Goal: Understand process/instructions: Learn how to perform a task or action

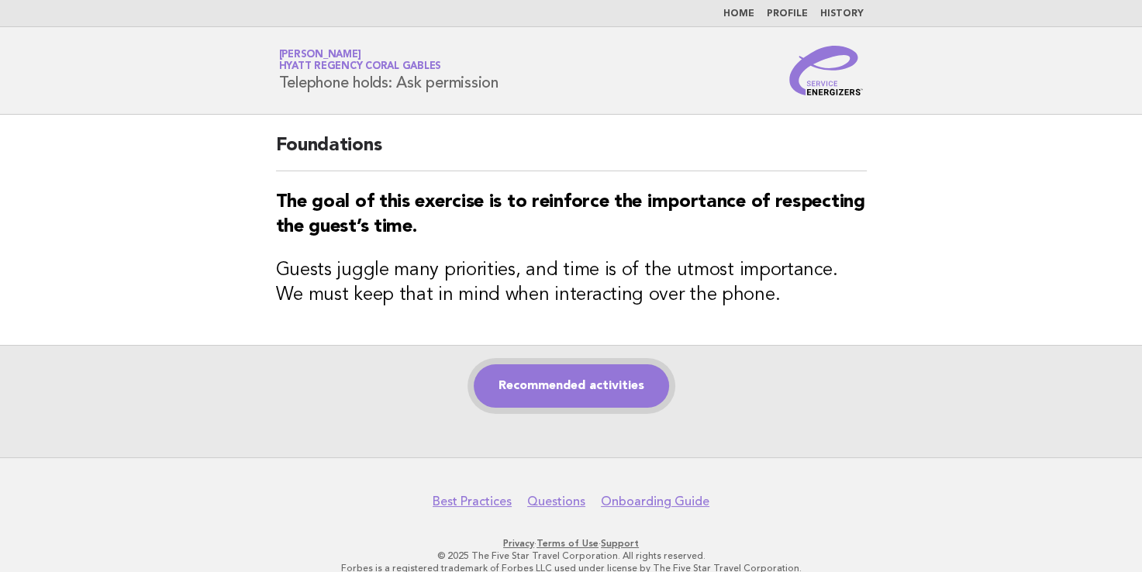
click at [536, 389] on link "Recommended activities" at bounding box center [571, 385] width 195 height 43
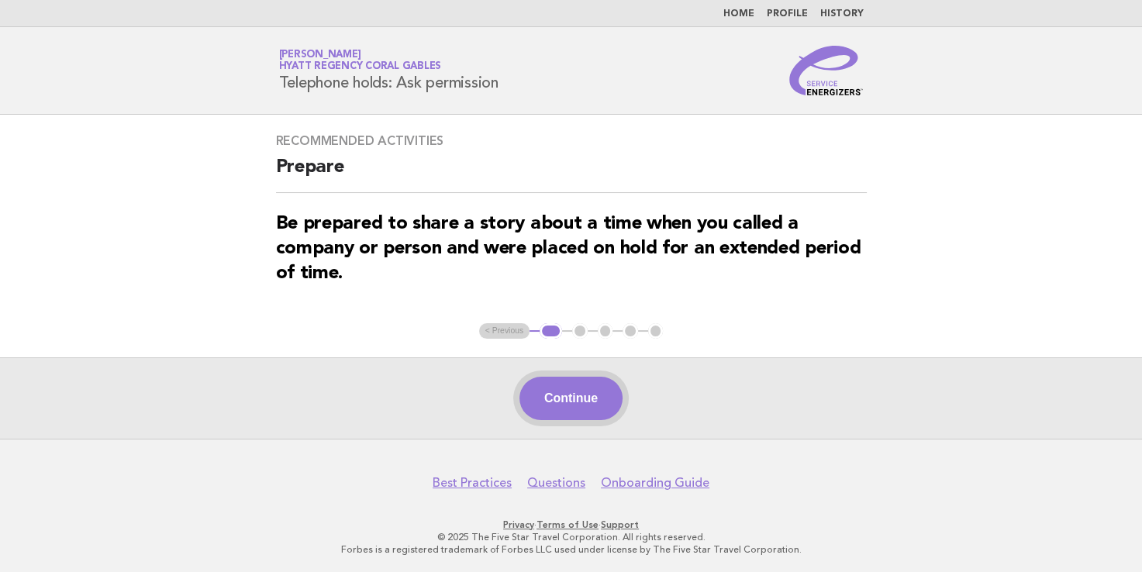
click at [590, 397] on button "Continue" at bounding box center [570, 398] width 103 height 43
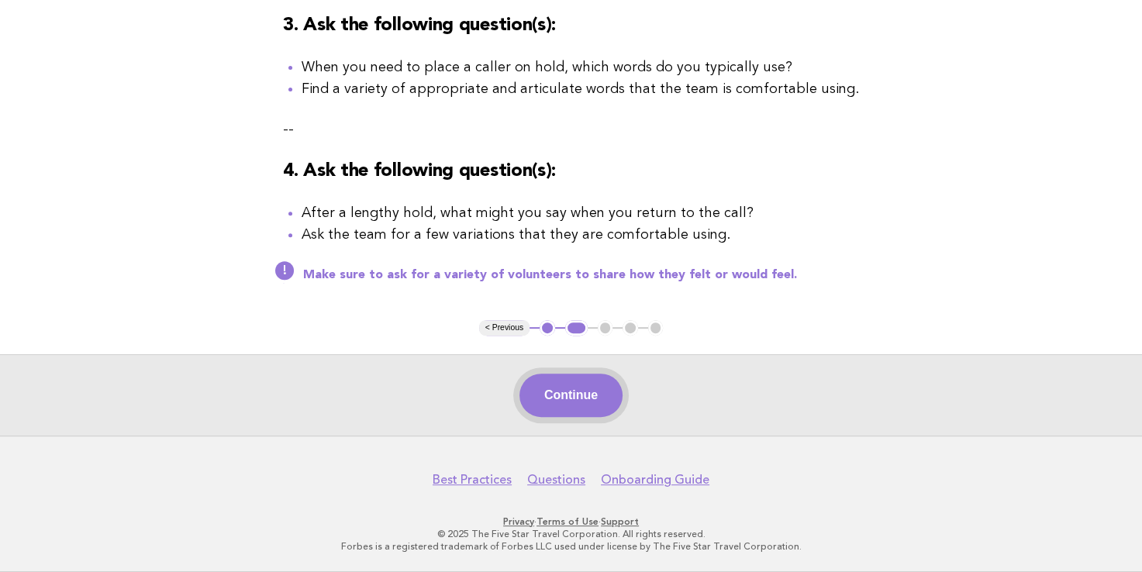
click at [564, 398] on button "Continue" at bounding box center [570, 395] width 103 height 43
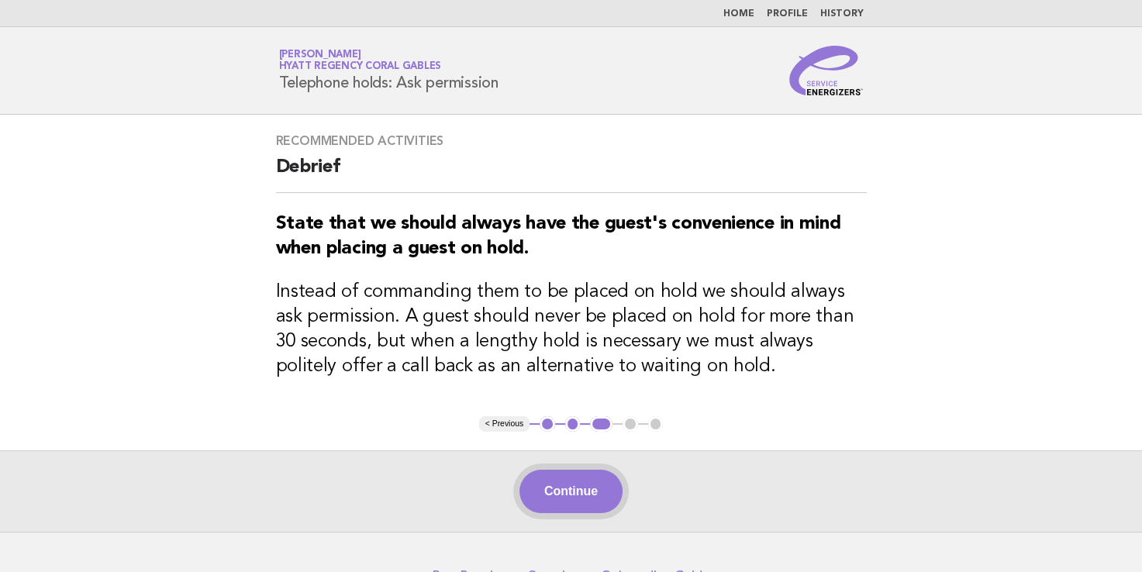
click at [602, 482] on button "Continue" at bounding box center [570, 491] width 103 height 43
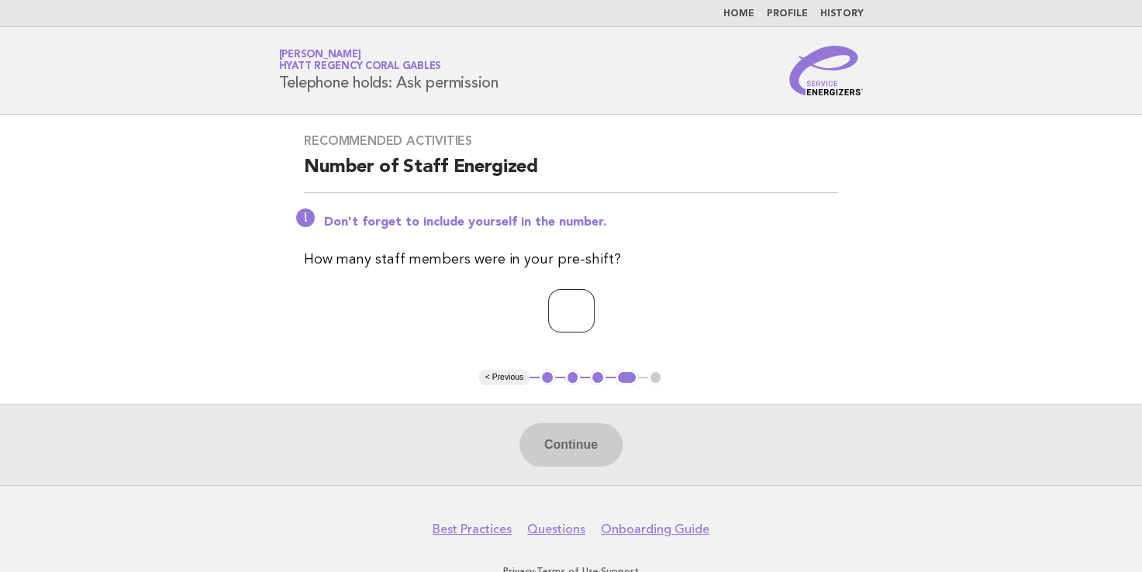
click at [595, 302] on input "number" at bounding box center [571, 310] width 47 height 43
type input "*"
click at [558, 436] on button "Continue" at bounding box center [570, 444] width 103 height 43
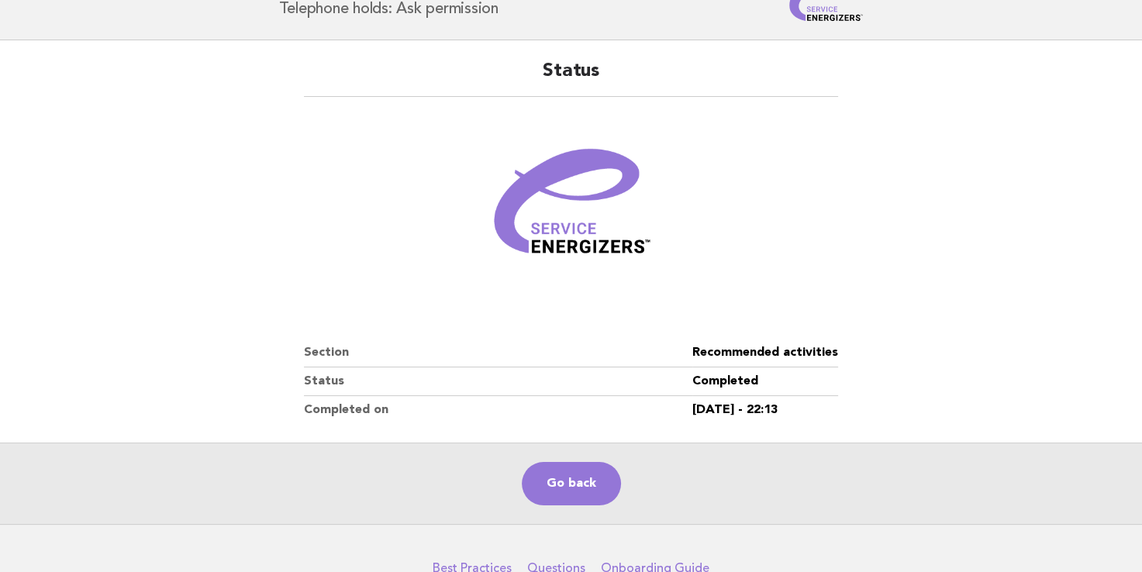
scroll to position [160, 0]
